Goal: Task Accomplishment & Management: Manage account settings

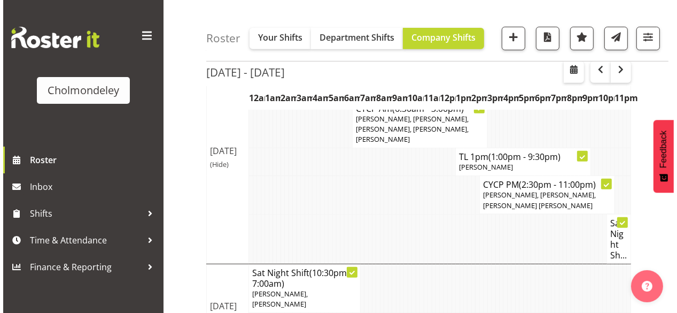
scroll to position [342, 0]
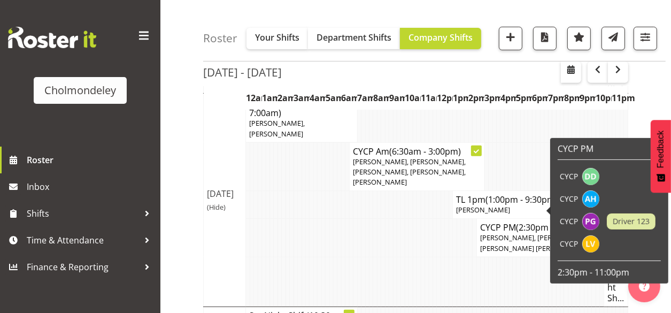
click at [123, 125] on div "Cholmondeley" at bounding box center [80, 73] width 160 height 146
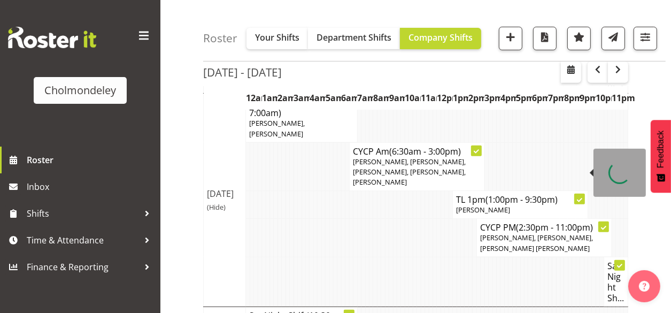
click at [553, 193] on span "(1:00pm - 9:30pm)" at bounding box center [521, 199] width 72 height 12
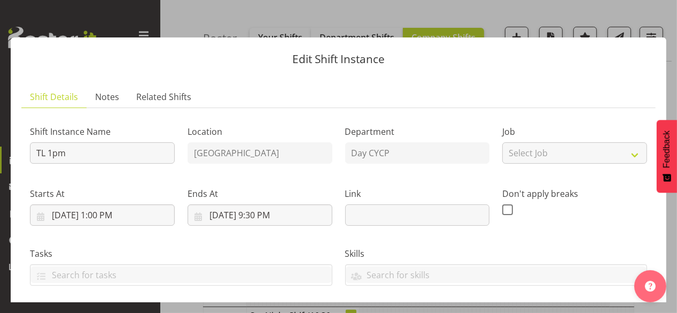
click at [498, 174] on div "Don't apply breaks" at bounding box center [575, 202] width 158 height 60
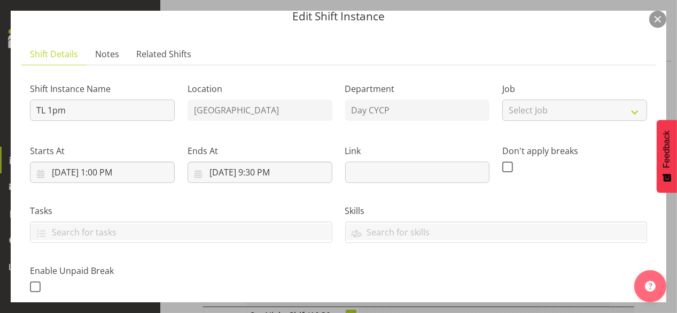
scroll to position [171, 0]
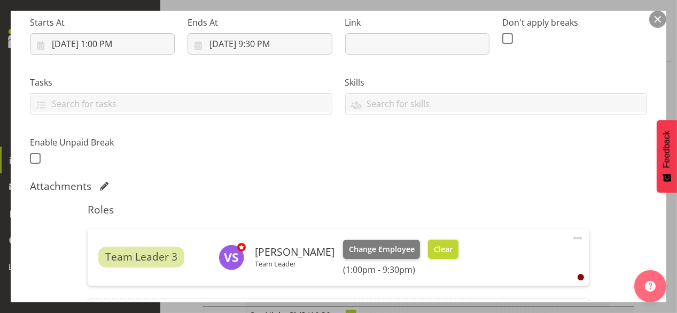
click at [453, 250] on span "Clear" at bounding box center [443, 249] width 19 height 12
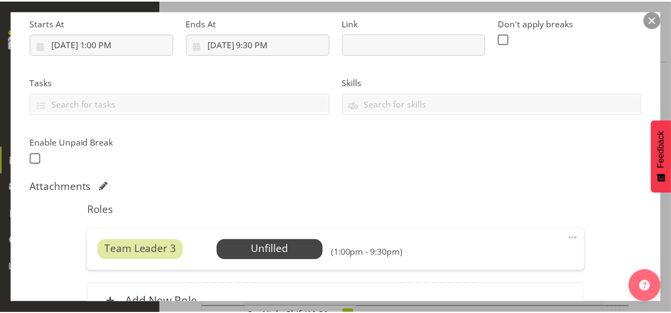
scroll to position [283, 0]
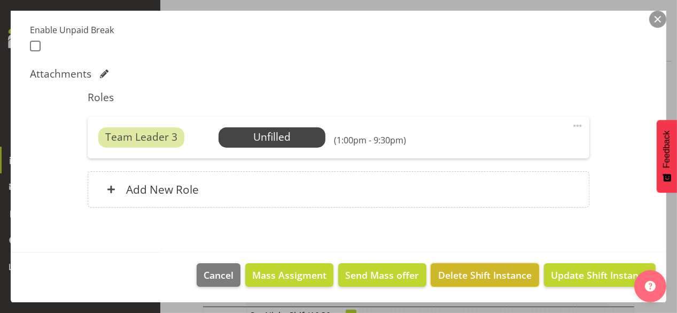
click at [470, 276] on span "Delete Shift Instance" at bounding box center [485, 275] width 94 height 14
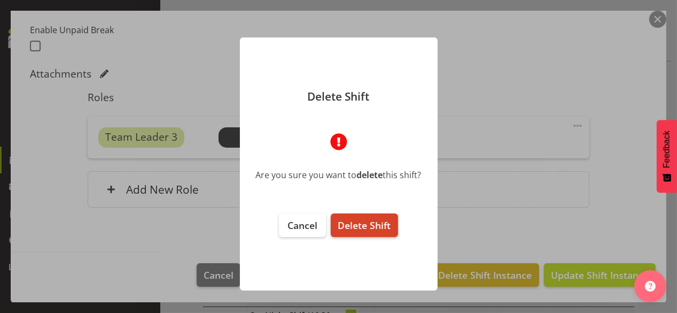
click at [378, 222] on span "Delete Shift" at bounding box center [364, 225] width 53 height 13
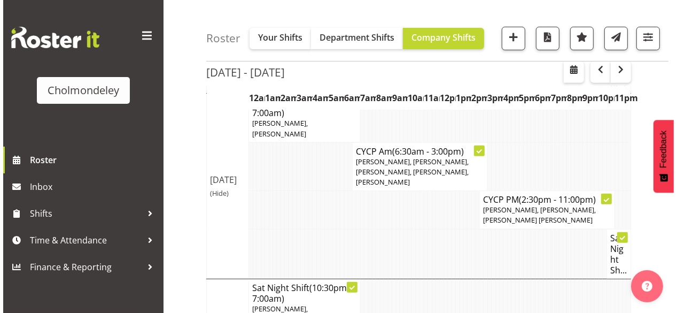
scroll to position [360, 0]
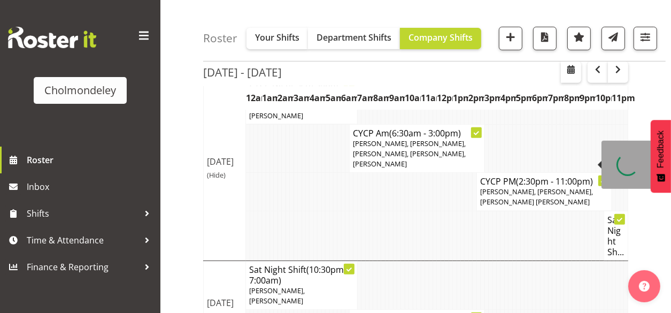
click at [519, 175] on span "(2:30pm - 11:00pm)" at bounding box center [554, 181] width 77 height 12
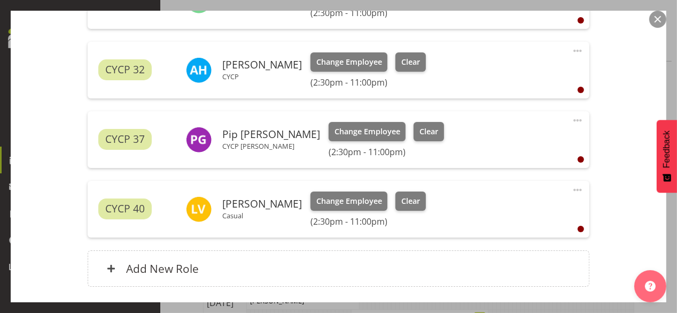
scroll to position [506, 0]
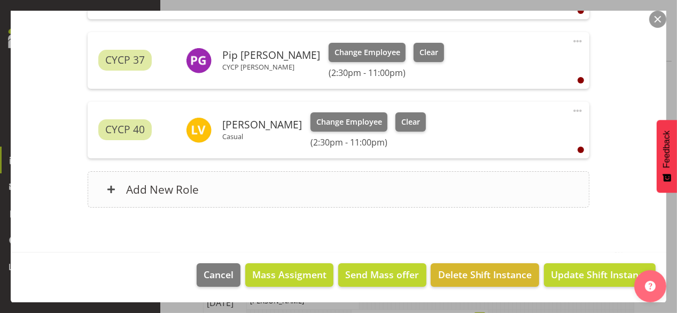
click at [301, 191] on div "Add New Role" at bounding box center [339, 189] width 502 height 36
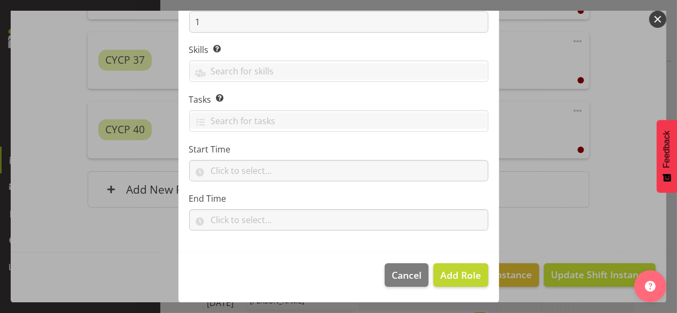
scroll to position [22, 0]
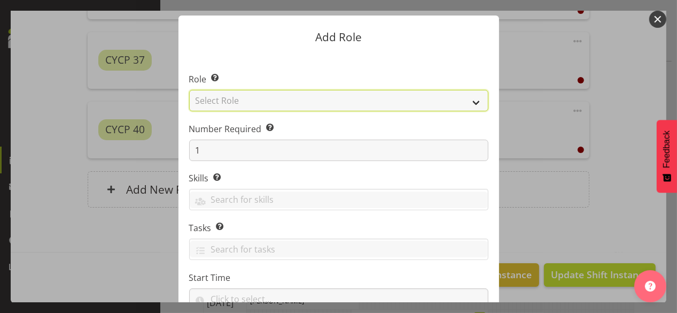
click at [314, 102] on select "Select Role Awhi Team CYCP CYCP Casual CYCP Part Time CYCP volunteer CYCP- Nigh…" at bounding box center [338, 100] width 299 height 21
select select "235"
click at [189, 90] on select "Select Role Awhi Team CYCP CYCP Casual CYCP Part Time CYCP volunteer CYCP- Nigh…" at bounding box center [338, 100] width 299 height 21
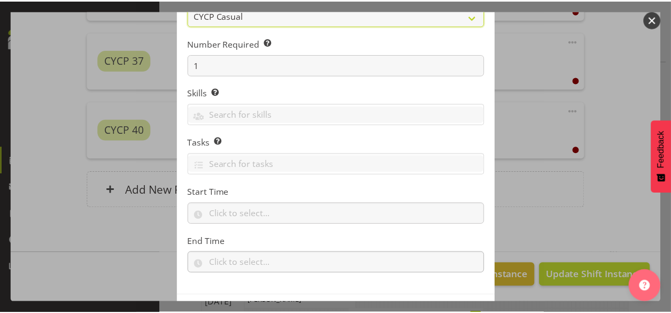
scroll to position [150, 0]
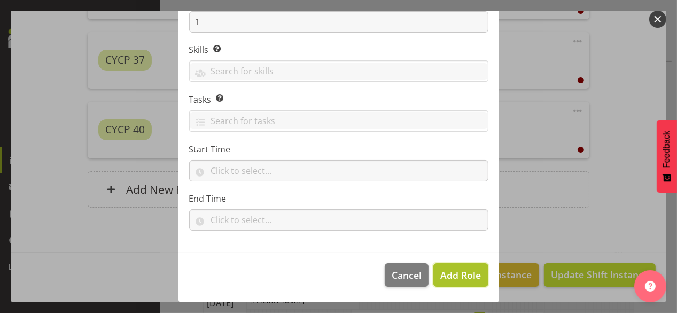
click at [445, 268] on span "Add Role" at bounding box center [460, 274] width 41 height 13
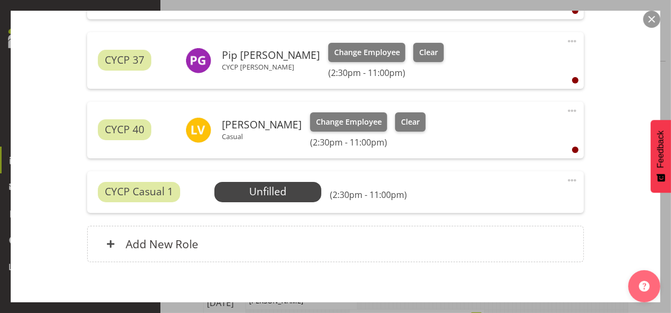
scroll to position [561, 0]
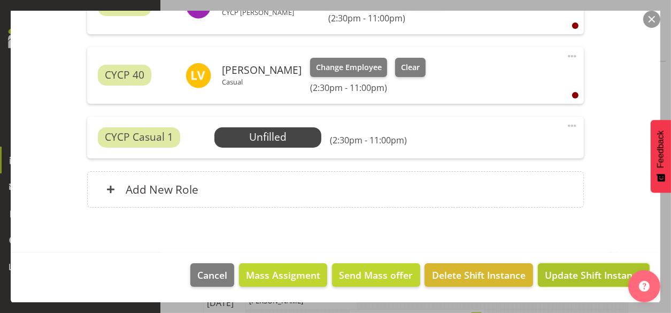
click at [572, 276] on span "Update Shift Instance" at bounding box center [593, 275] width 98 height 14
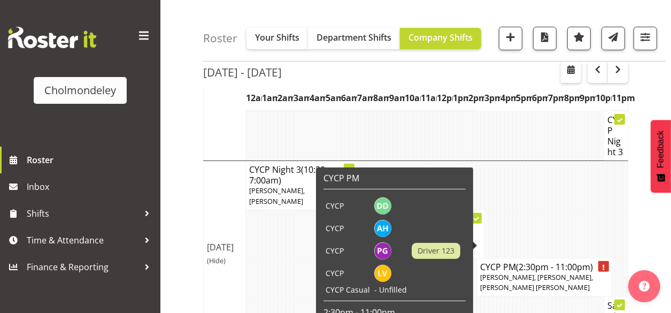
scroll to position [189, 0]
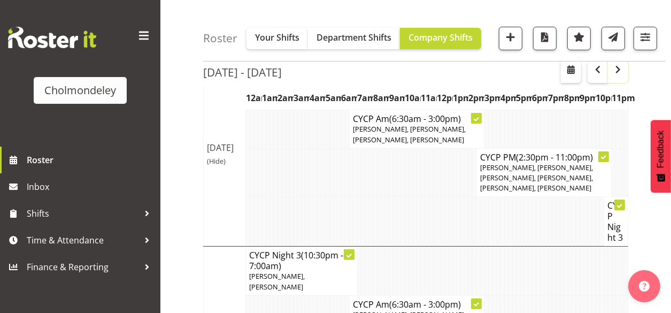
click at [620, 75] on span "button" at bounding box center [617, 69] width 13 height 13
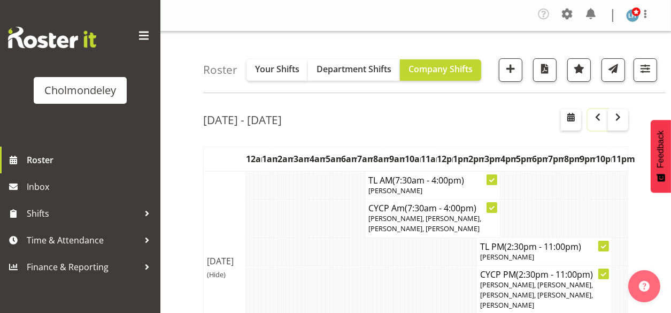
click at [595, 112] on span "button" at bounding box center [597, 117] width 13 height 13
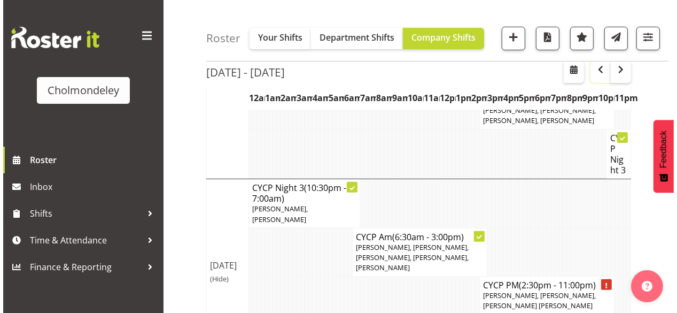
scroll to position [299, 0]
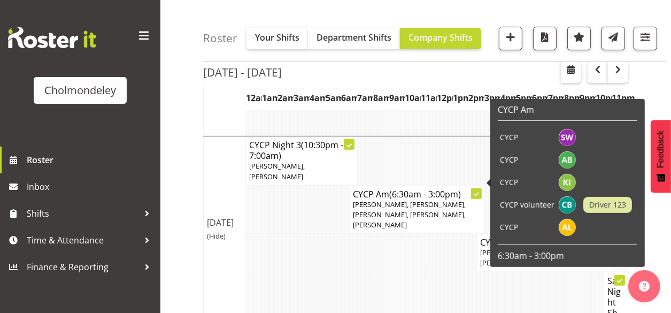
click at [395, 199] on span "Ally Brown, Kate Inwood, Lotti Bottcher, Sophie Walton, Alexandra Landolt" at bounding box center [409, 214] width 113 height 30
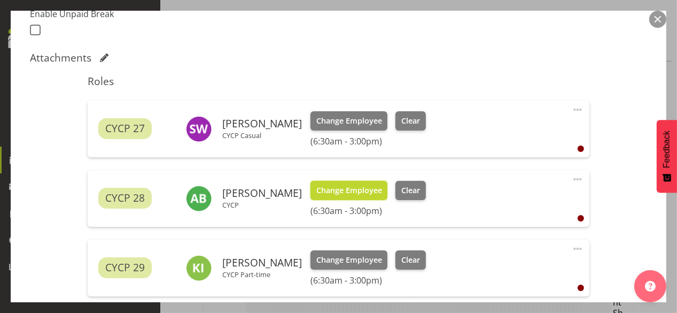
click at [347, 190] on span "Change Employee" at bounding box center [349, 190] width 66 height 12
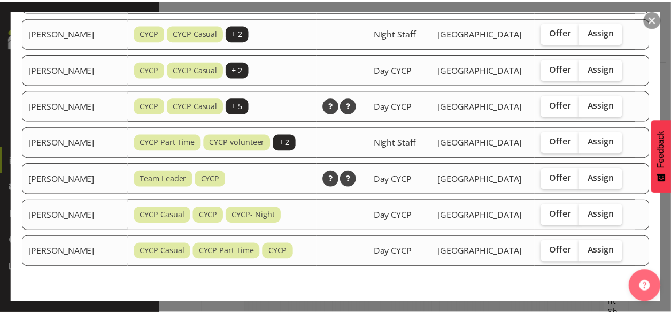
scroll to position [936, 0]
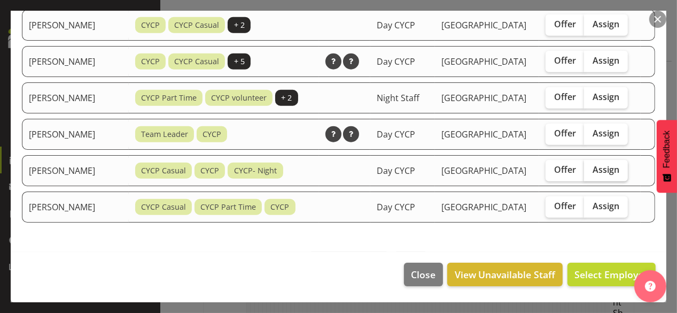
click at [605, 164] on span "Assign" at bounding box center [606, 169] width 27 height 11
click at [591, 166] on input "Assign" at bounding box center [587, 169] width 7 height 7
checkbox input "true"
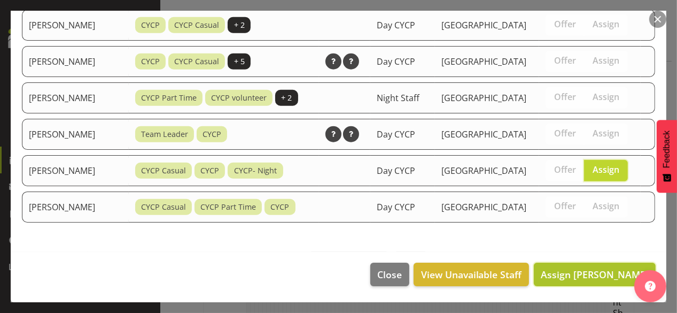
click at [598, 271] on span "Assign Xaia Reddy" at bounding box center [595, 274] width 108 height 13
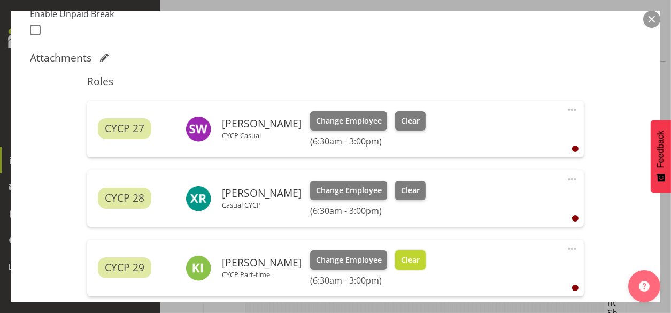
click at [401, 258] on span "Clear" at bounding box center [410, 260] width 19 height 12
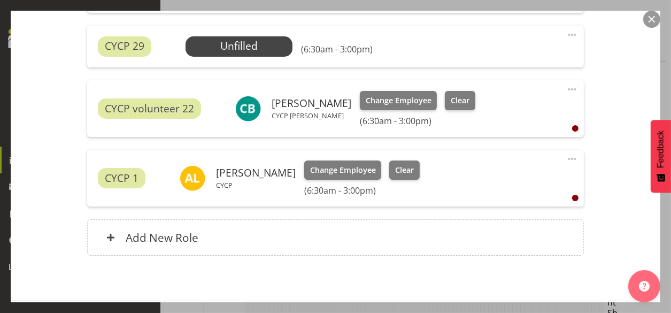
scroll to position [556, 0]
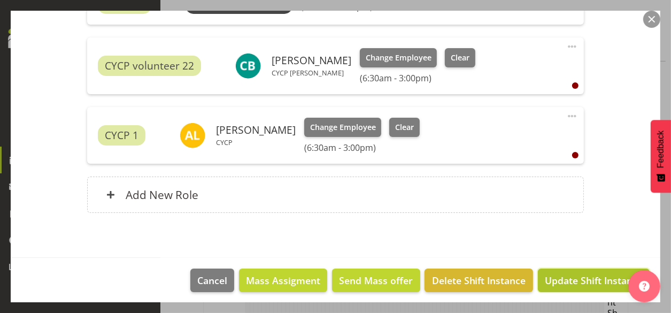
click at [575, 276] on span "Update Shift Instance" at bounding box center [593, 280] width 98 height 14
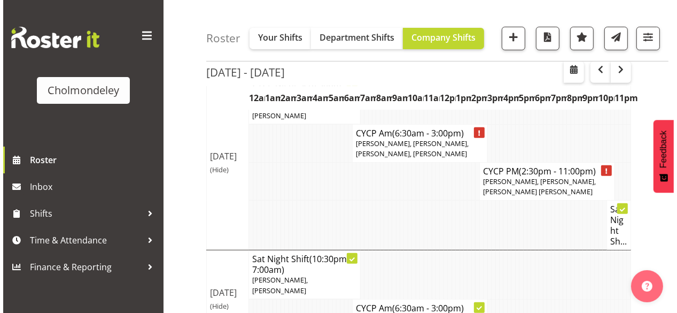
scroll to position [317, 0]
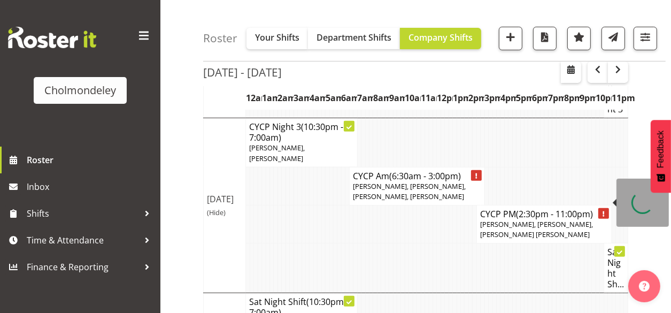
click at [537, 219] on p "Dejay Davison, Alexzarn Harmer, Pip Bates, Lynne Veal" at bounding box center [544, 229] width 128 height 20
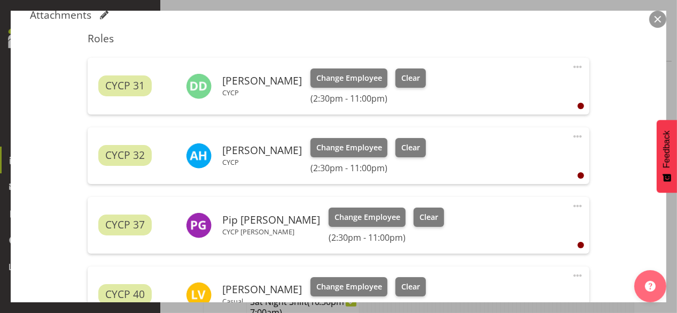
scroll to position [427, 0]
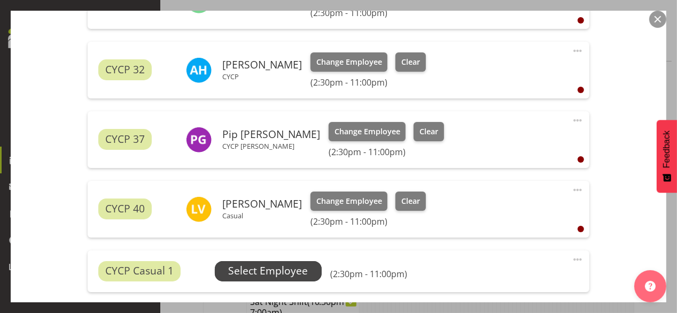
click at [263, 268] on span "Select Employee" at bounding box center [268, 270] width 80 height 15
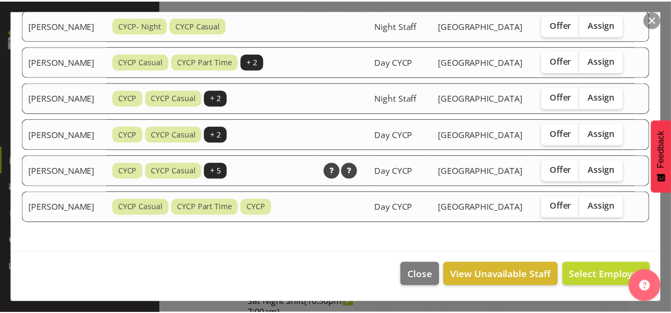
scroll to position [812, 0]
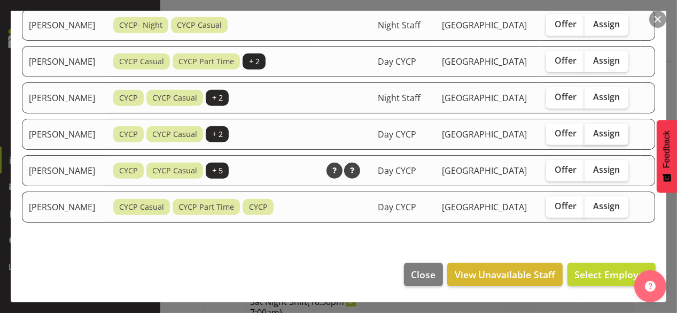
click at [594, 133] on label "Assign" at bounding box center [606, 133] width 44 height 21
click at [591, 133] on input "Assign" at bounding box center [587, 133] width 7 height 7
checkbox input "true"
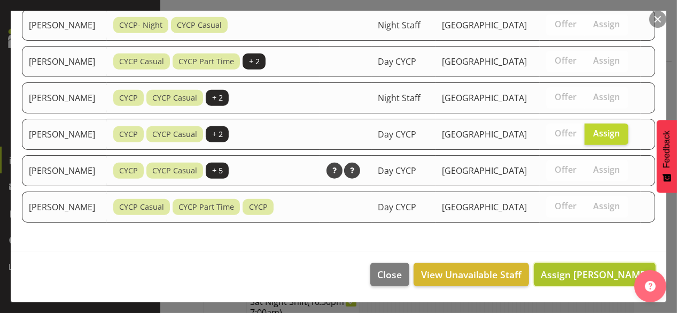
click at [583, 278] on span "Assign Otis Swallow" at bounding box center [595, 274] width 108 height 13
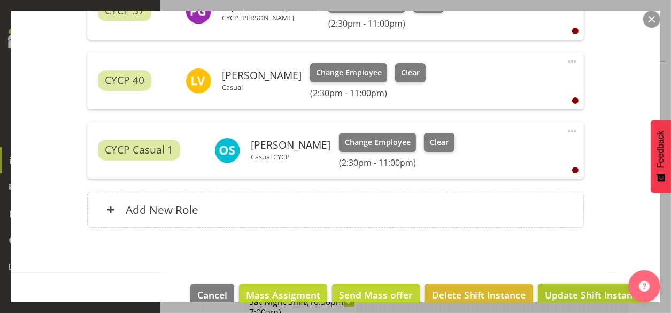
click at [564, 291] on span "Update Shift Instance" at bounding box center [593, 294] width 98 height 14
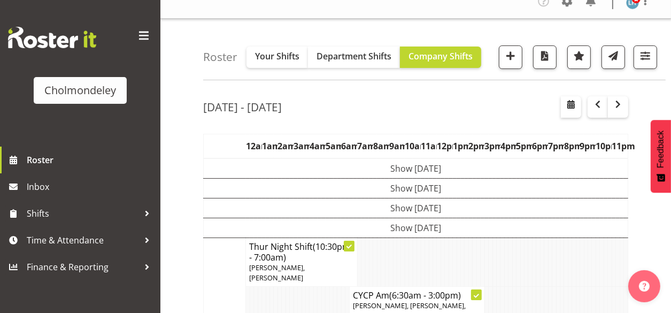
scroll to position [0, 0]
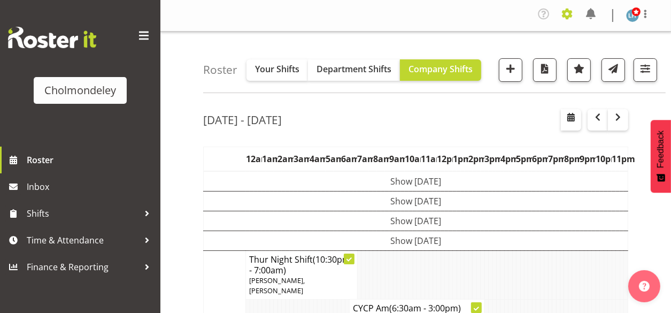
click at [562, 10] on span at bounding box center [566, 13] width 17 height 17
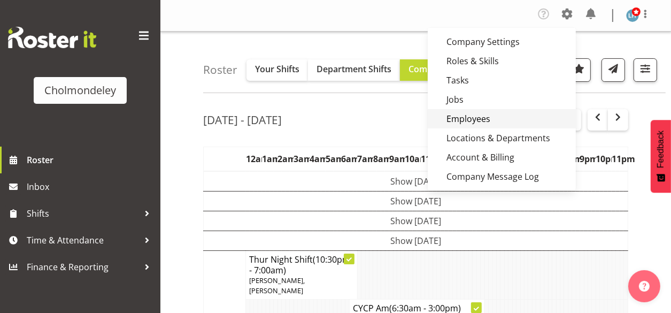
click at [487, 113] on link "Employees" at bounding box center [501, 118] width 148 height 19
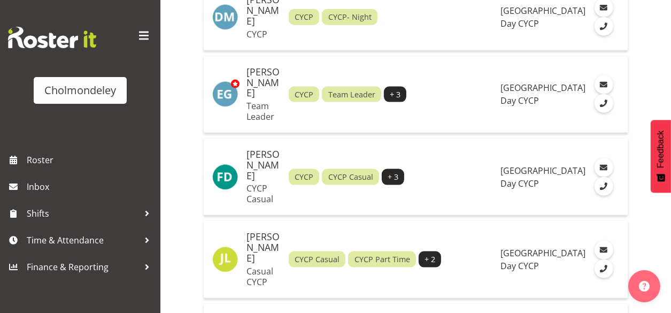
scroll to position [1325, 0]
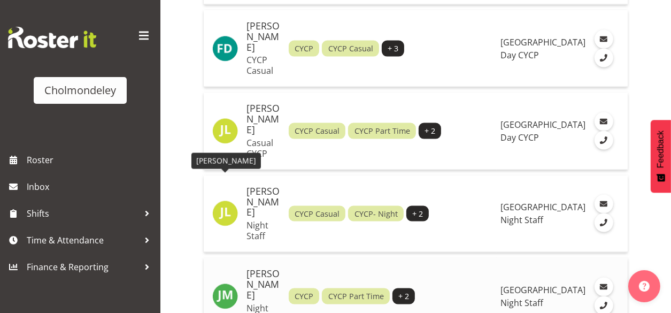
click at [220, 283] on img at bounding box center [225, 296] width 26 height 26
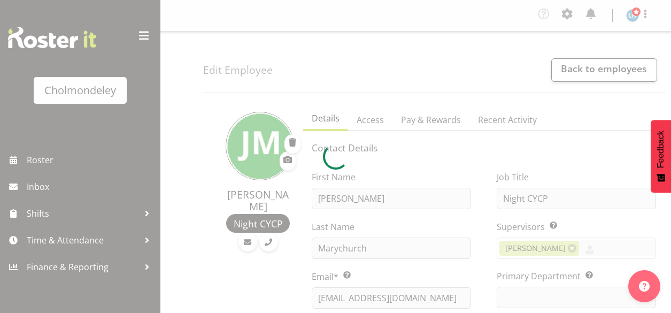
select select "TimelineWeek"
select select
select select "79"
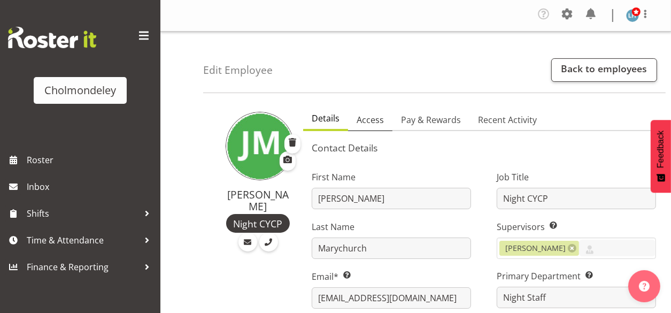
click at [377, 115] on span "Access" at bounding box center [369, 119] width 27 height 13
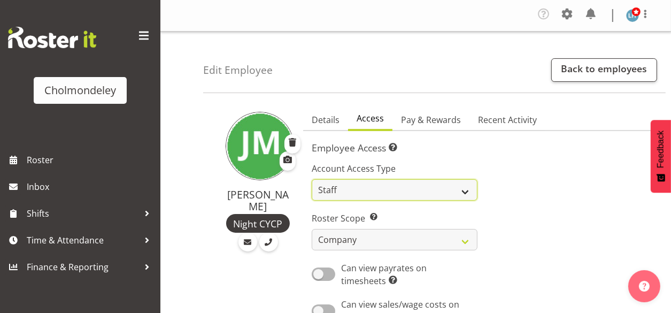
click at [461, 184] on select "Admin Manager Staff" at bounding box center [394, 189] width 166 height 21
select select "manager"
click at [311, 179] on select "Admin Manager Staff" at bounding box center [394, 189] width 166 height 21
click at [515, 190] on div at bounding box center [573, 251] width 178 height 209
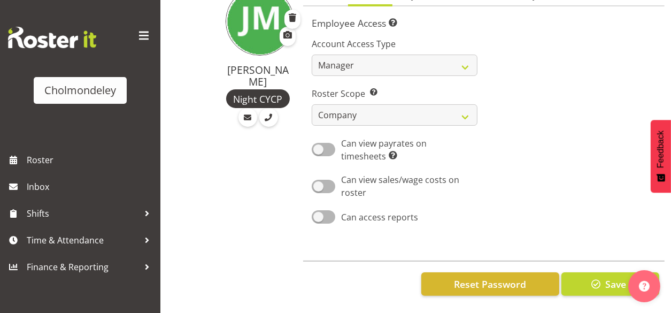
scroll to position [130, 0]
click at [607, 277] on span "Save" at bounding box center [615, 284] width 21 height 14
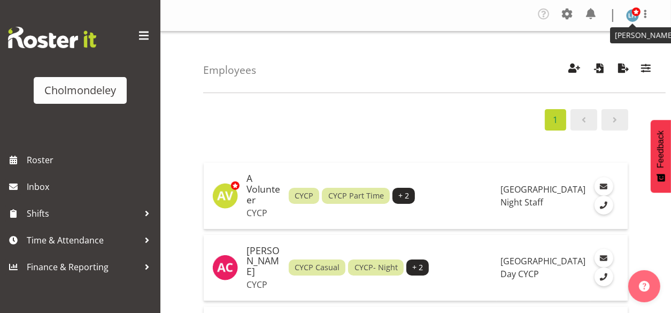
click at [630, 12] on img at bounding box center [632, 15] width 13 height 13
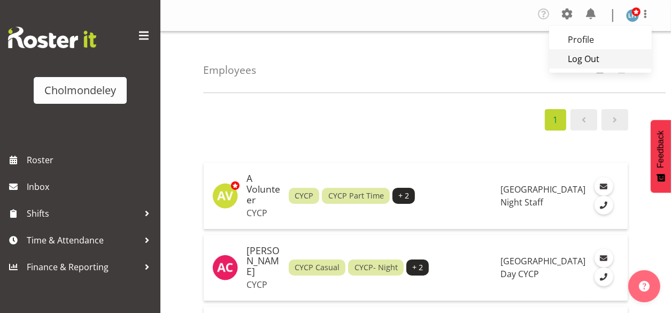
click at [577, 60] on link "Log Out" at bounding box center [600, 58] width 103 height 19
